Goal: Transaction & Acquisition: Purchase product/service

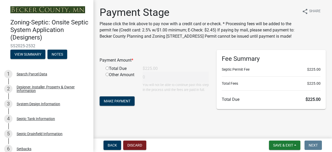
click at [107, 70] on input "radio" at bounding box center [106, 67] width 3 height 3
radio input "true"
type input "225"
click at [131, 105] on button "Make Payment" at bounding box center [117, 100] width 35 height 9
click at [108, 70] on input "radio" at bounding box center [106, 67] width 3 height 3
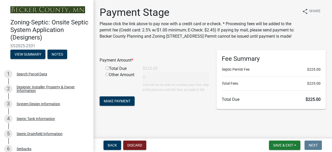
radio input "true"
type input "225"
click at [113, 103] on span "Make Payment" at bounding box center [117, 101] width 27 height 4
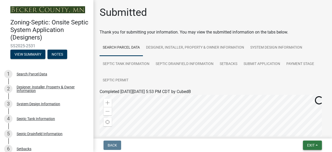
click at [307, 144] on span "Exit" at bounding box center [311, 145] width 8 height 4
click at [303, 133] on button "Save & Exit" at bounding box center [300, 131] width 41 height 12
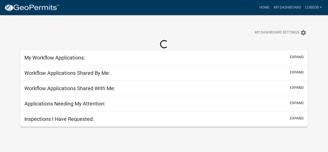
select select "3: 100"
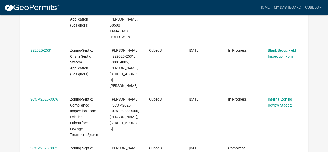
scroll to position [138, 0]
